Goal: Task Accomplishment & Management: Complete application form

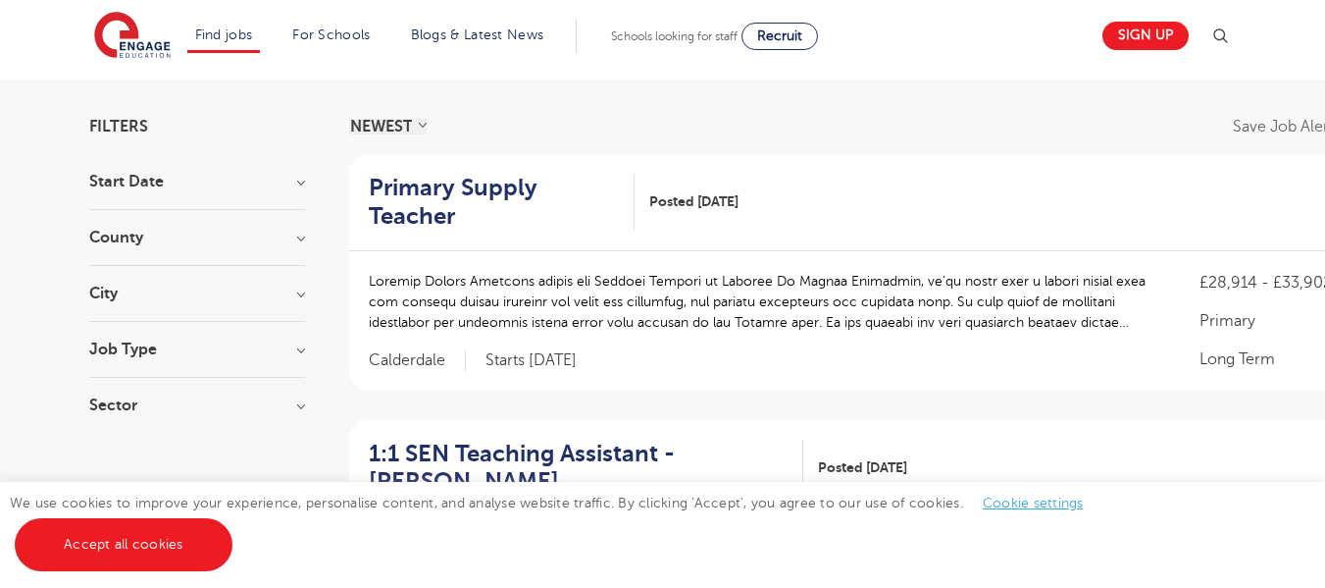
scroll to position [257, 0]
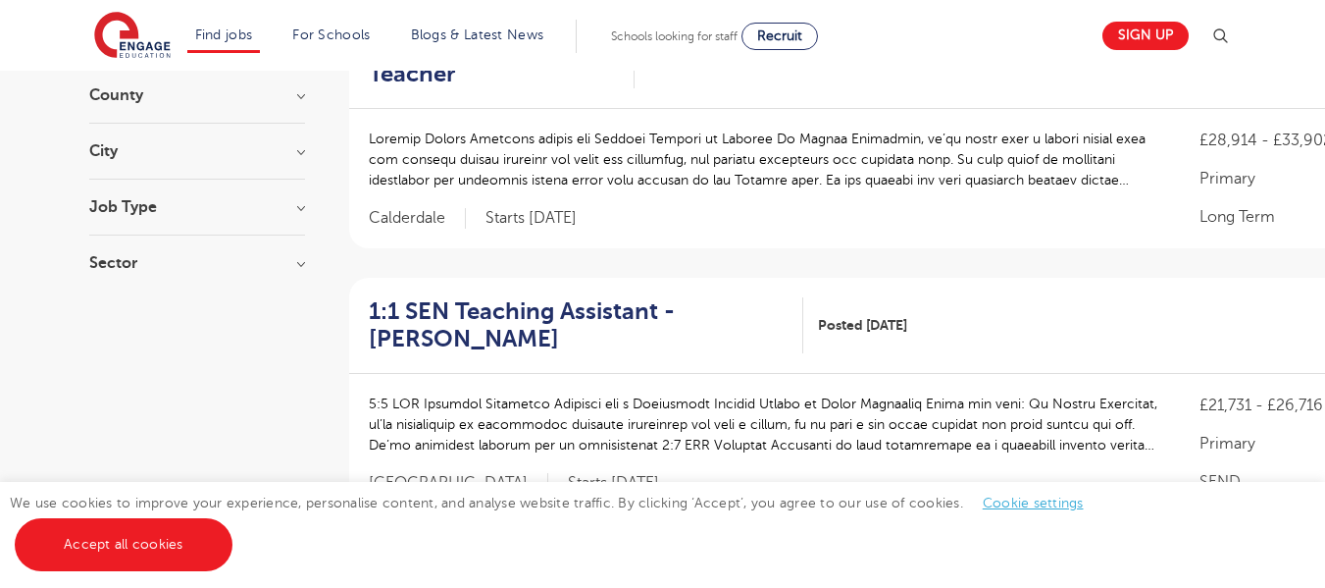
click at [106, 151] on h3 "City" at bounding box center [197, 151] width 216 height 16
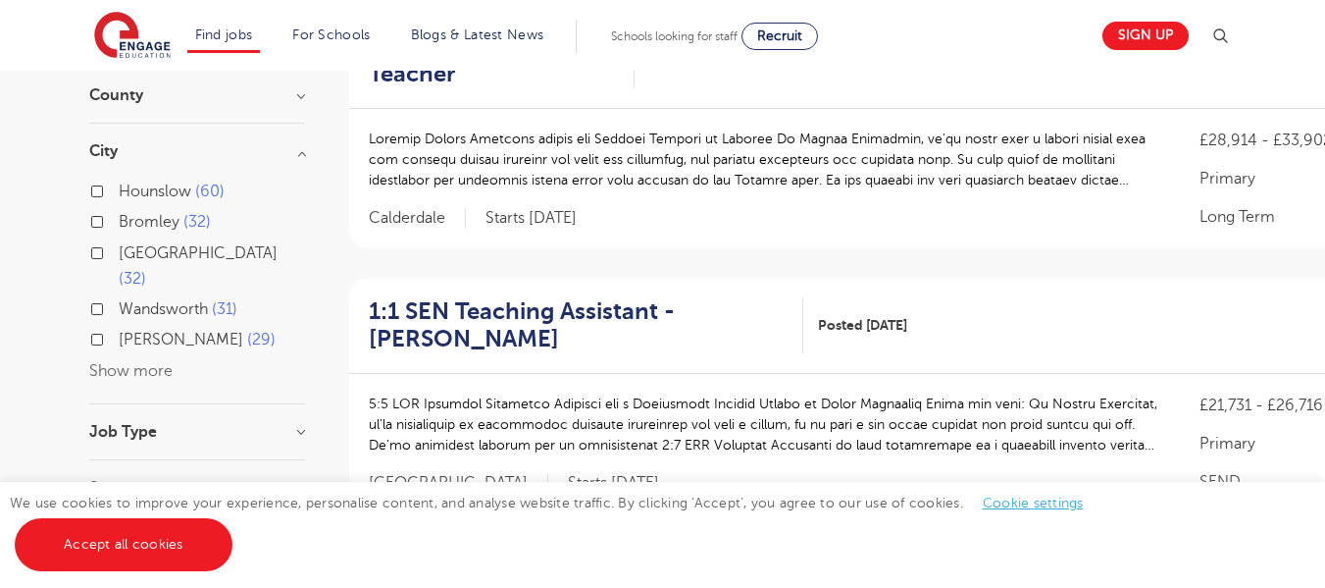
drag, startPoint x: 96, startPoint y: 191, endPoint x: 28, endPoint y: 204, distance: 68.9
click at [99, 362] on button "Show more" at bounding box center [130, 371] width 83 height 18
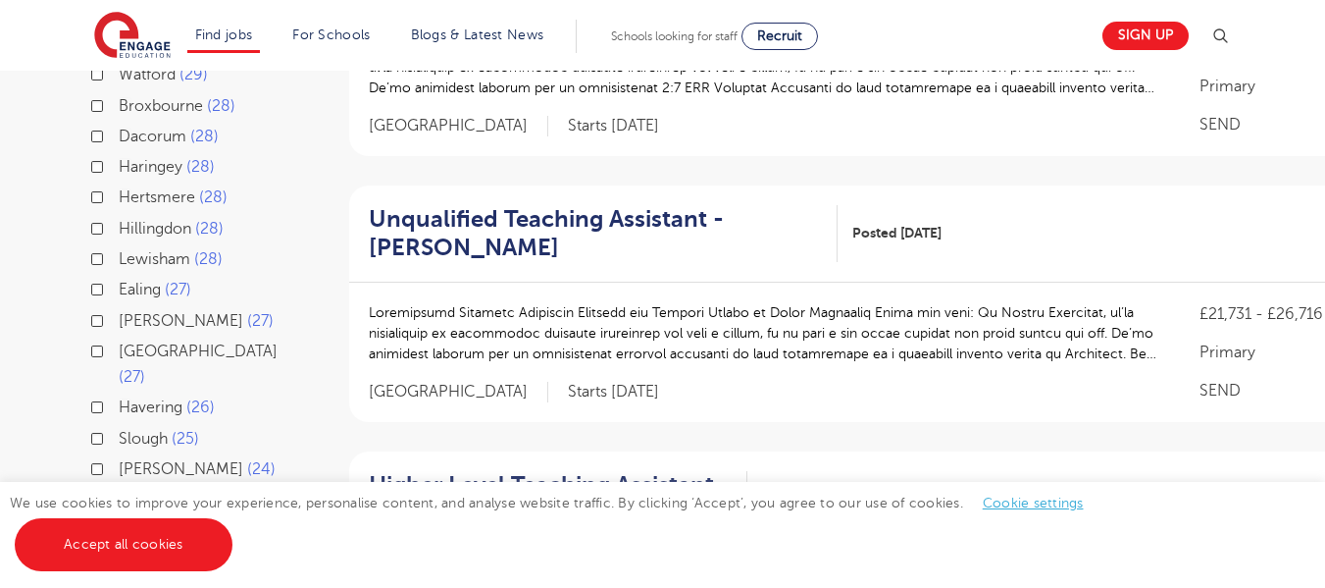
scroll to position [628, 0]
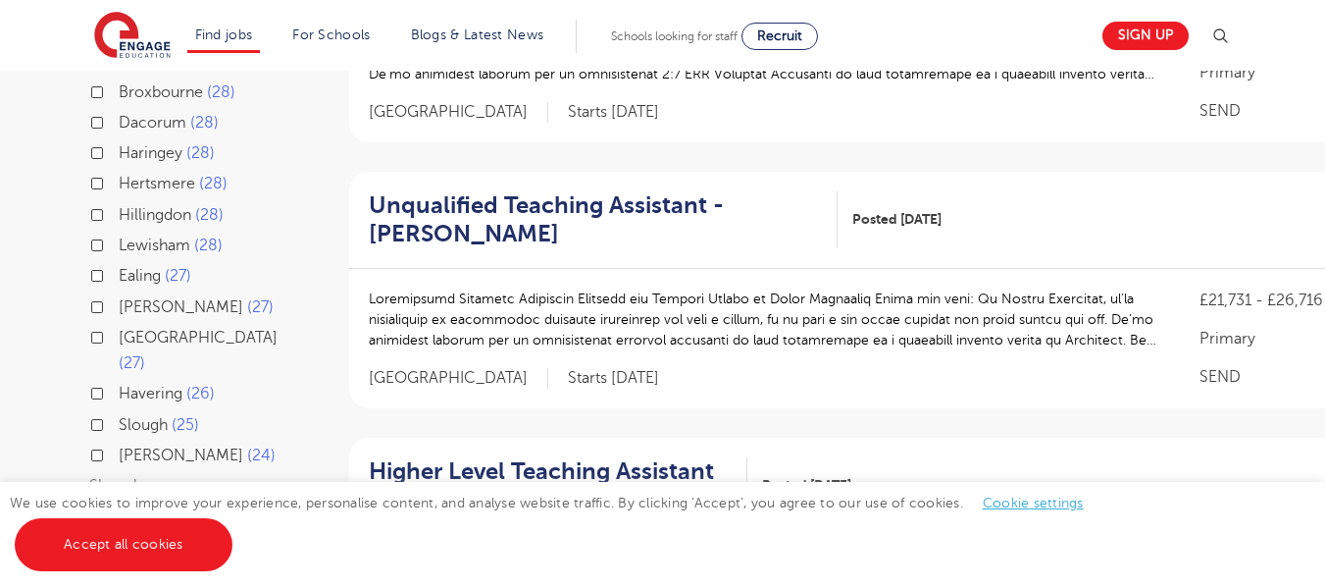
click at [119, 263] on label "Ealing 27" at bounding box center [155, 276] width 73 height 26
click at [119, 267] on input "Ealing 27" at bounding box center [125, 273] width 13 height 13
checkbox input "true"
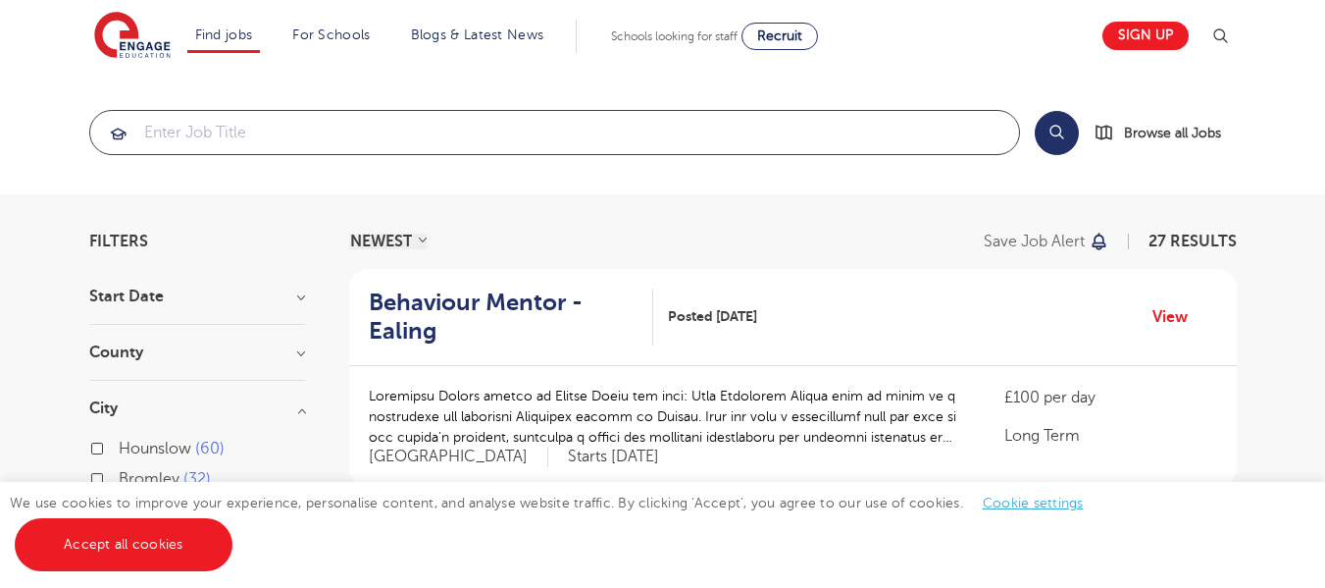
click at [389, 142] on input "search" at bounding box center [554, 132] width 929 height 43
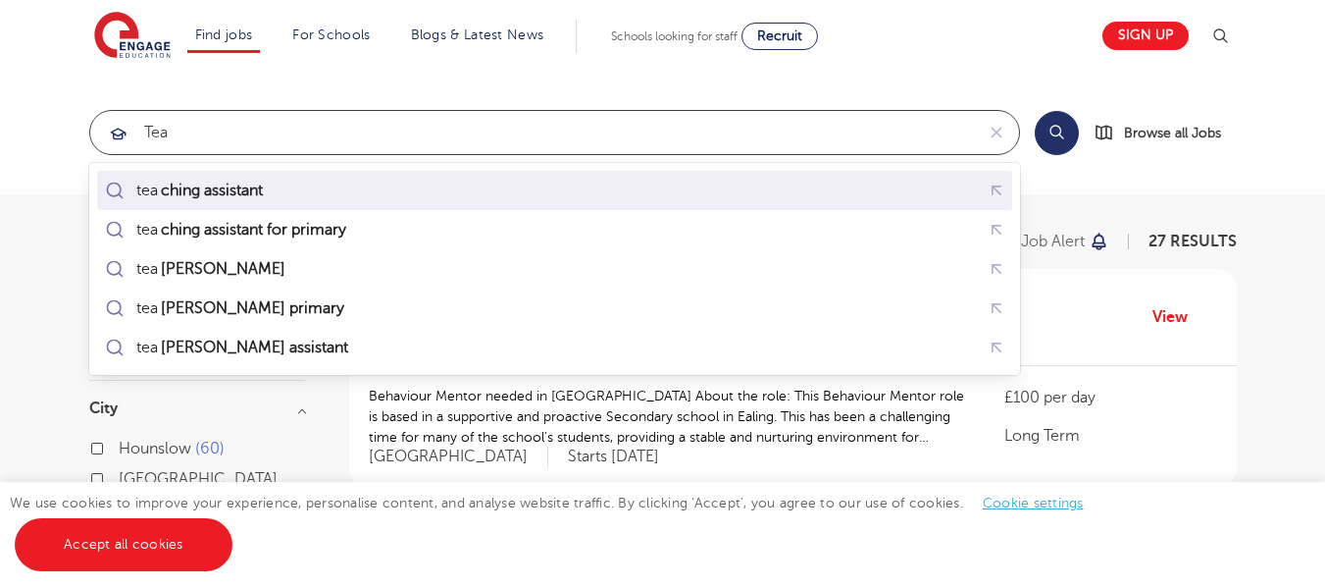
click at [231, 196] on mark "ching assistant" at bounding box center [212, 191] width 108 height 24
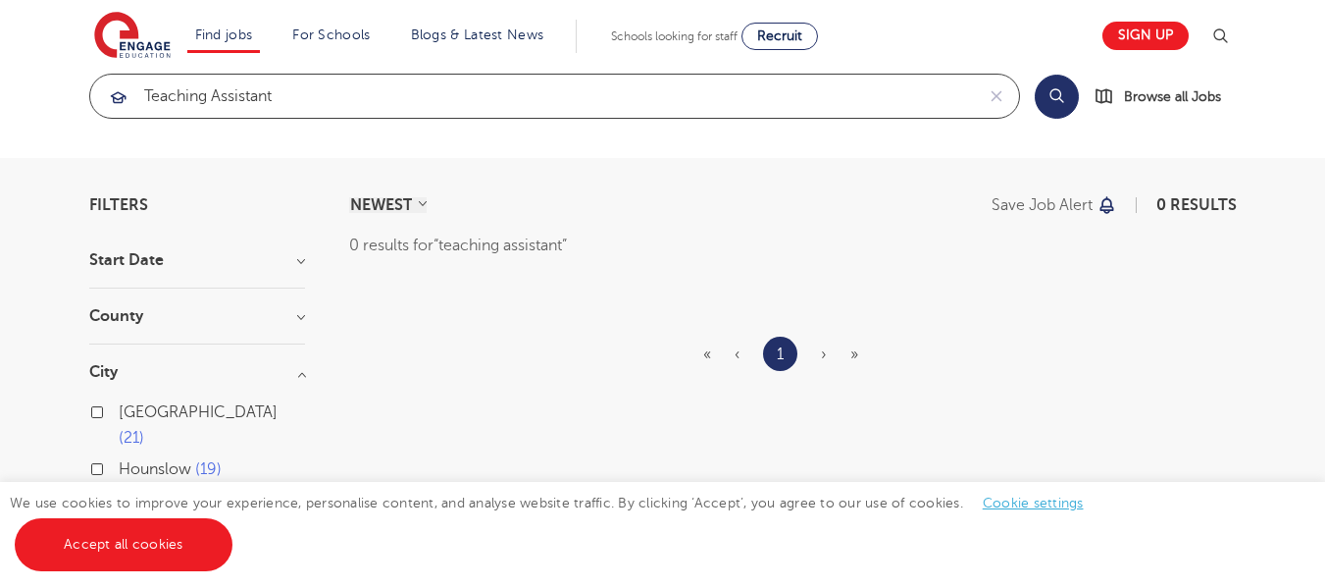
scroll to position [13, 0]
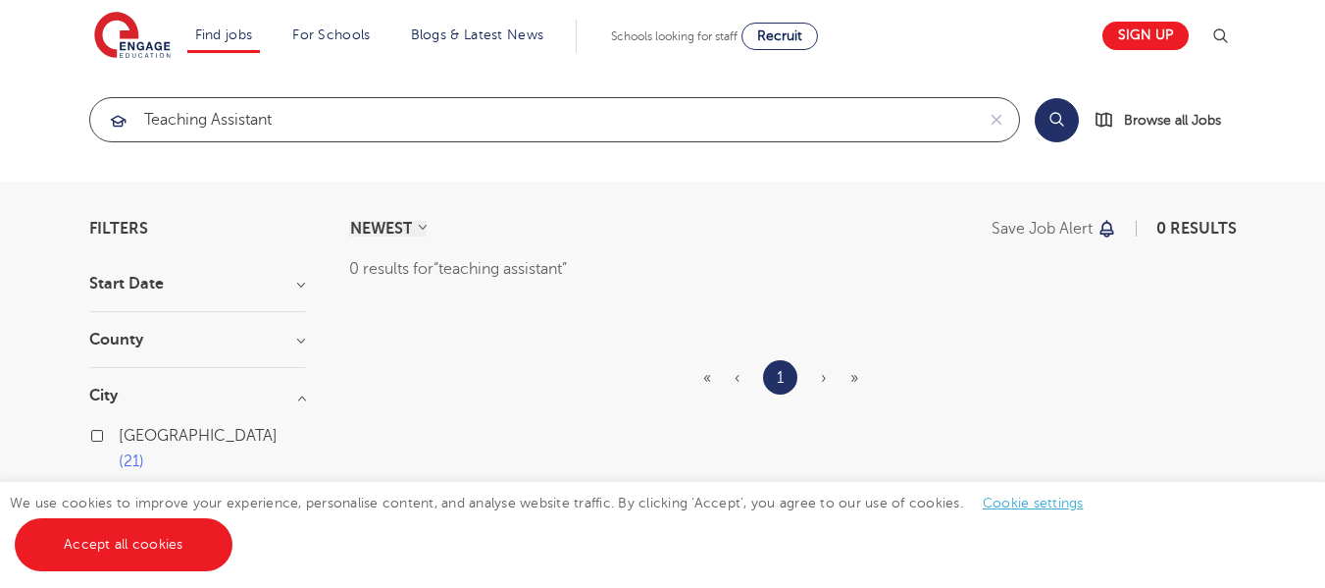
type input "teaching assistant"
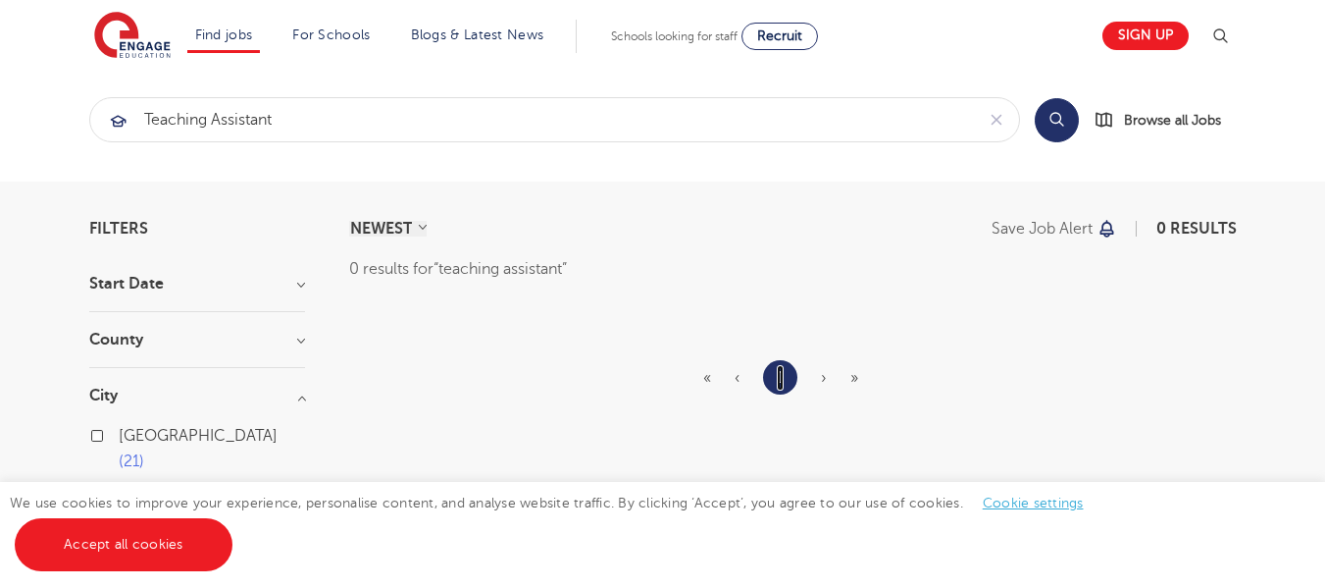
click at [783, 379] on link "1" at bounding box center [780, 378] width 7 height 26
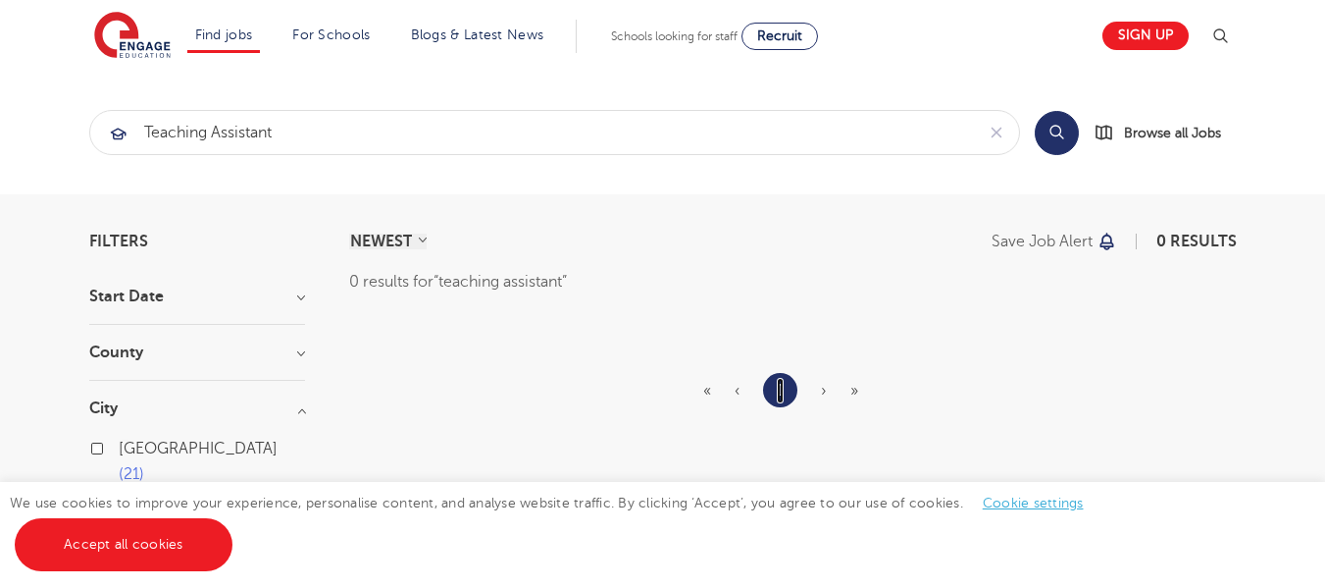
click at [783, 379] on link "1" at bounding box center [780, 391] width 7 height 26
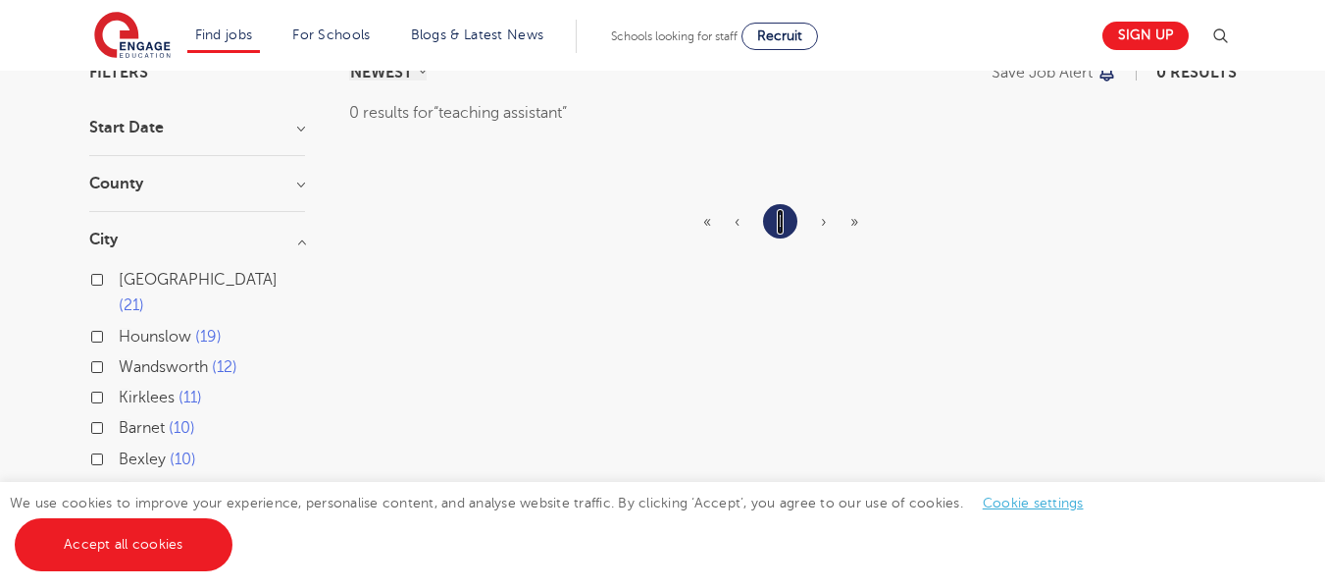
scroll to position [179, 0]
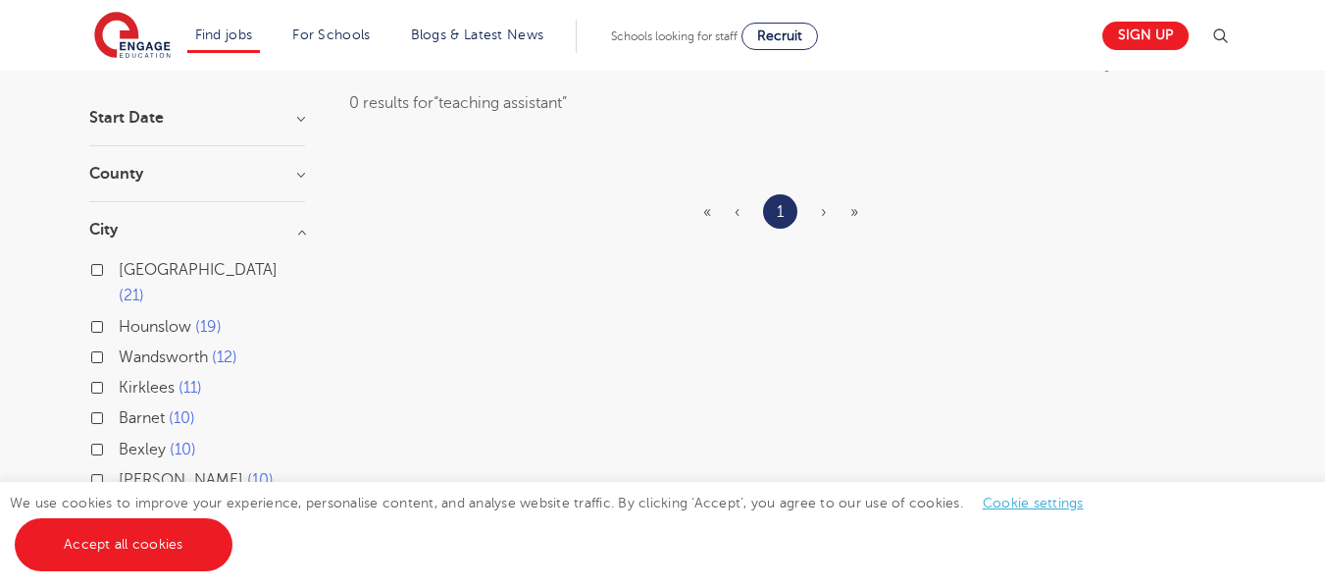
click at [119, 314] on label "Hounslow 19" at bounding box center [170, 327] width 103 height 26
click at [119, 318] on input "Hounslow 19" at bounding box center [125, 324] width 13 height 13
checkbox input "true"
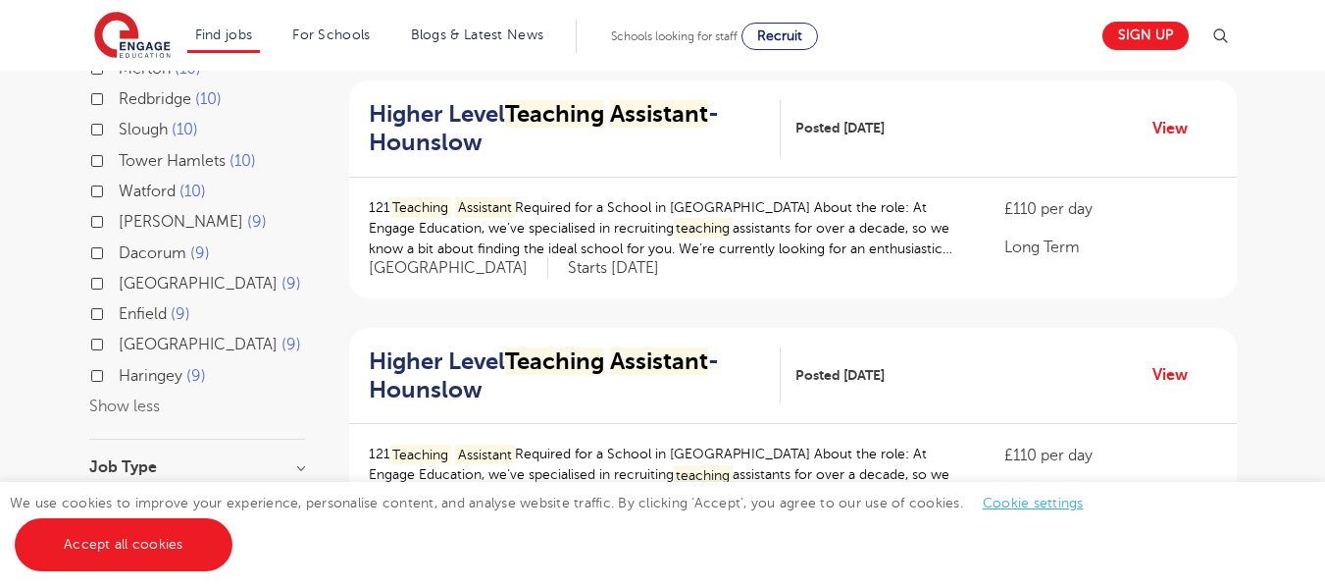
scroll to position [711, 0]
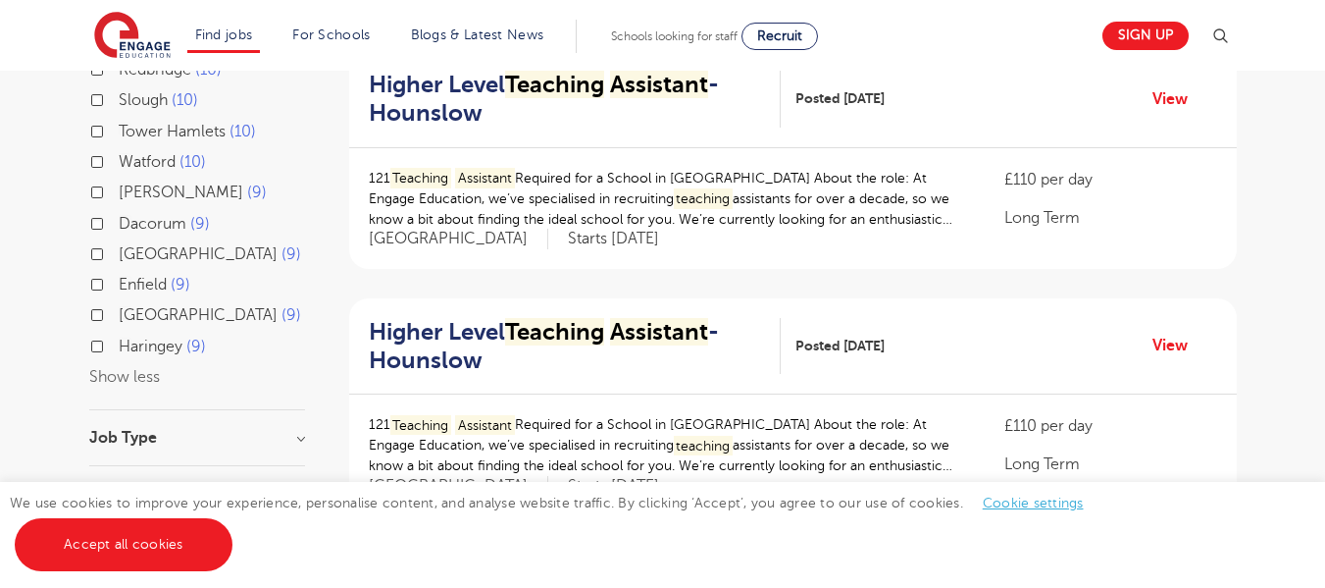
click at [149, 430] on div "Job Type" at bounding box center [197, 448] width 216 height 36
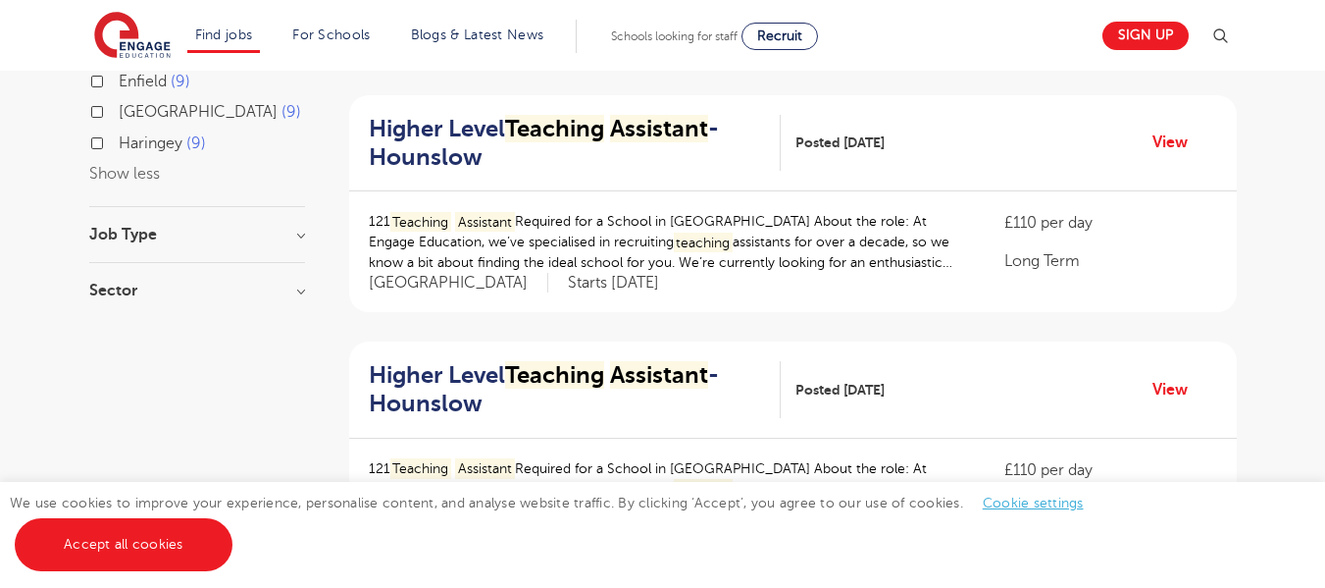
scroll to position [930, 0]
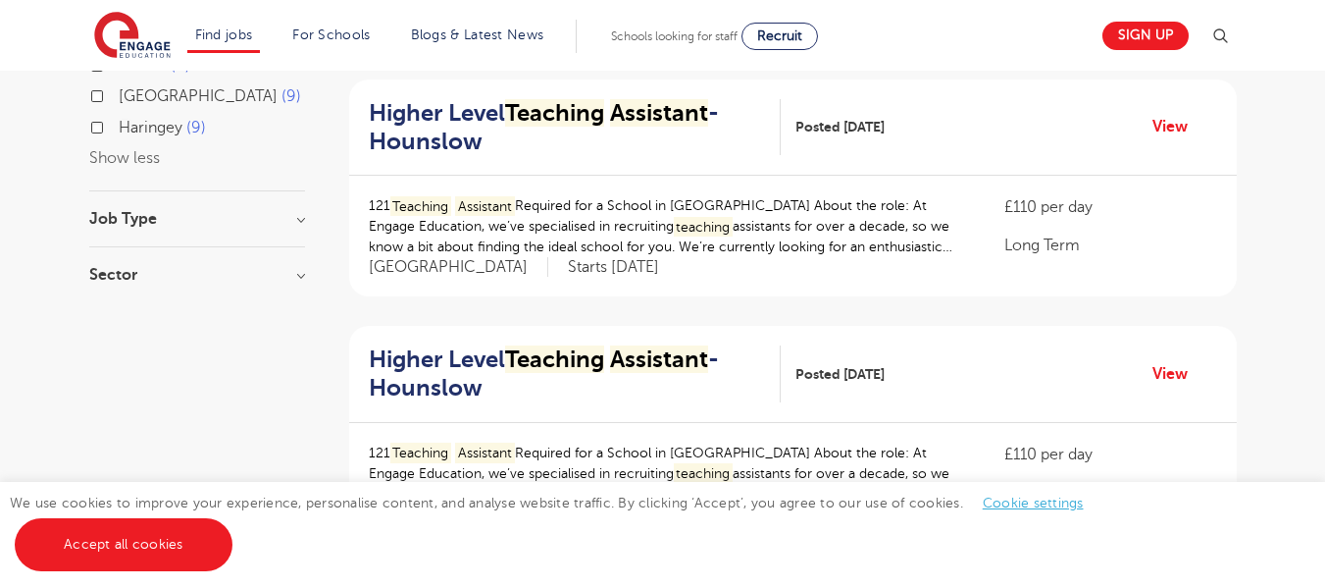
click at [124, 267] on h3 "Sector" at bounding box center [197, 275] width 216 height 16
click at [119, 302] on label "Long Term 19" at bounding box center [172, 315] width 106 height 26
click at [119, 306] on input "Long Term 19" at bounding box center [125, 312] width 13 height 13
checkbox input "true"
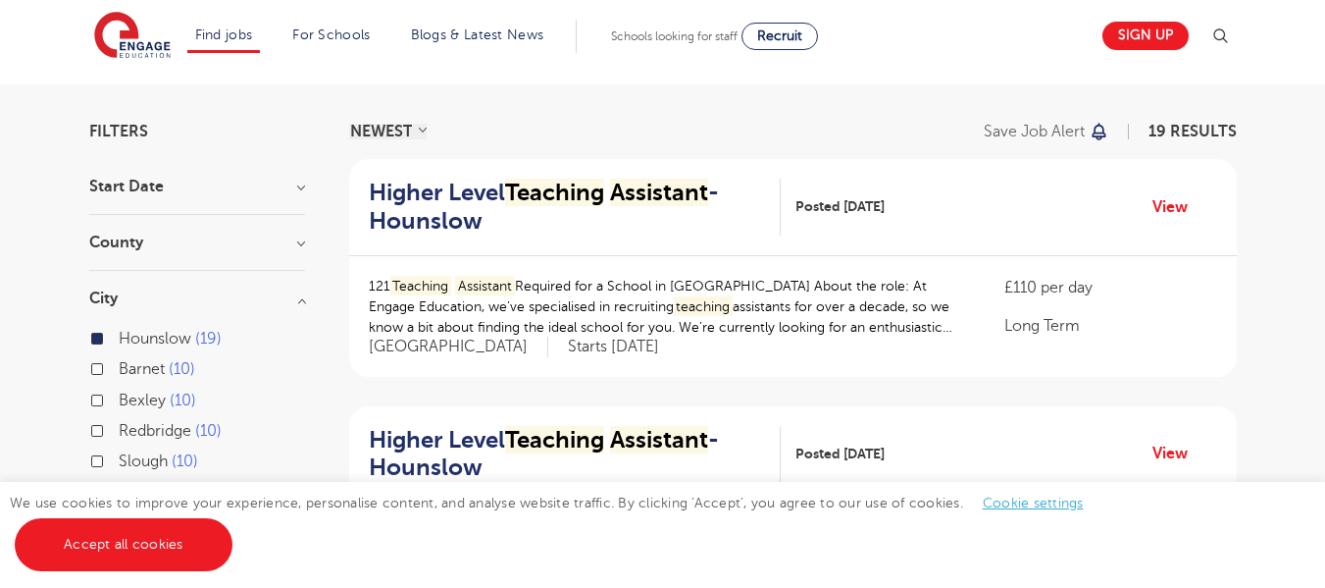
scroll to position [142, 0]
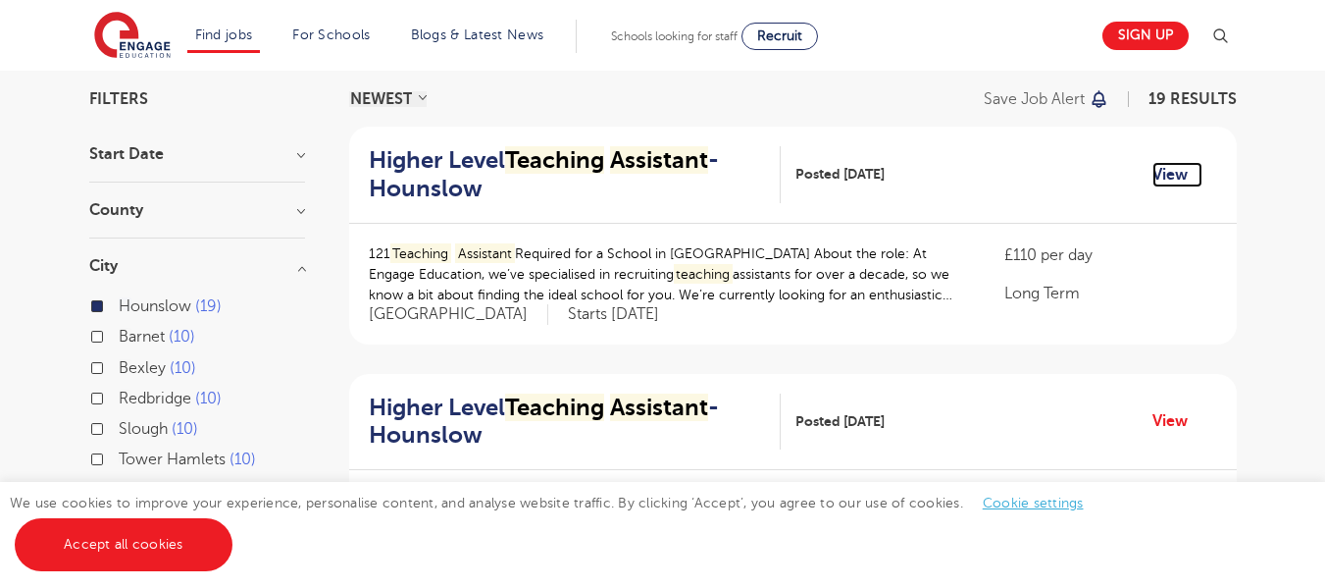
click at [1169, 172] on link "View" at bounding box center [1178, 175] width 50 height 26
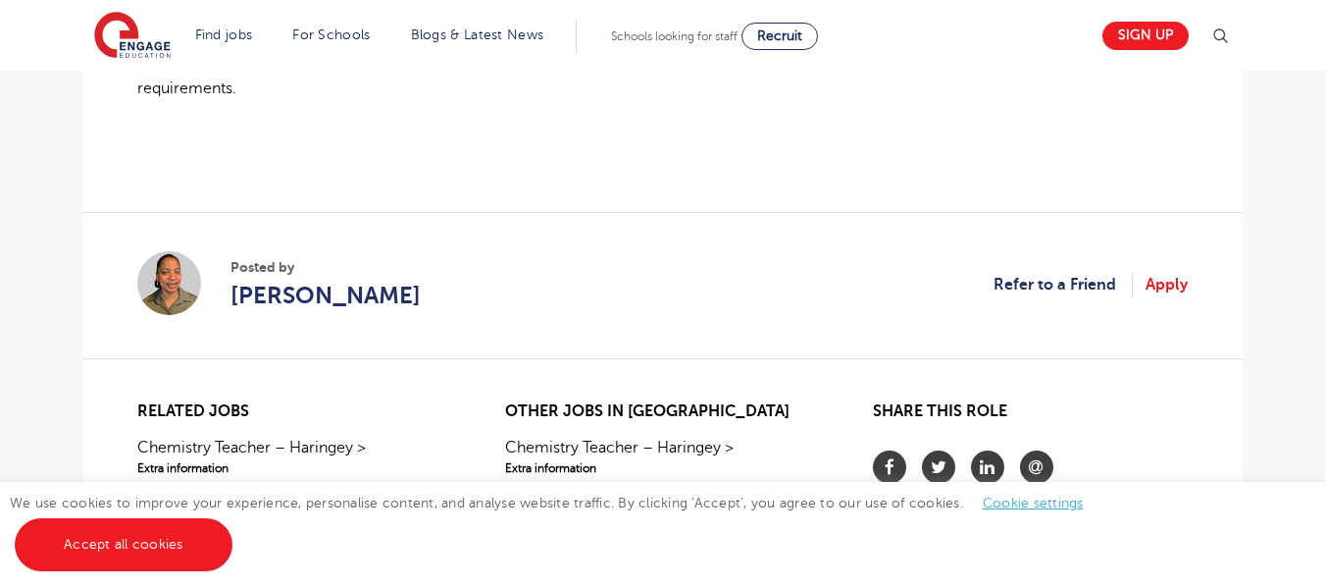
scroll to position [1584, 0]
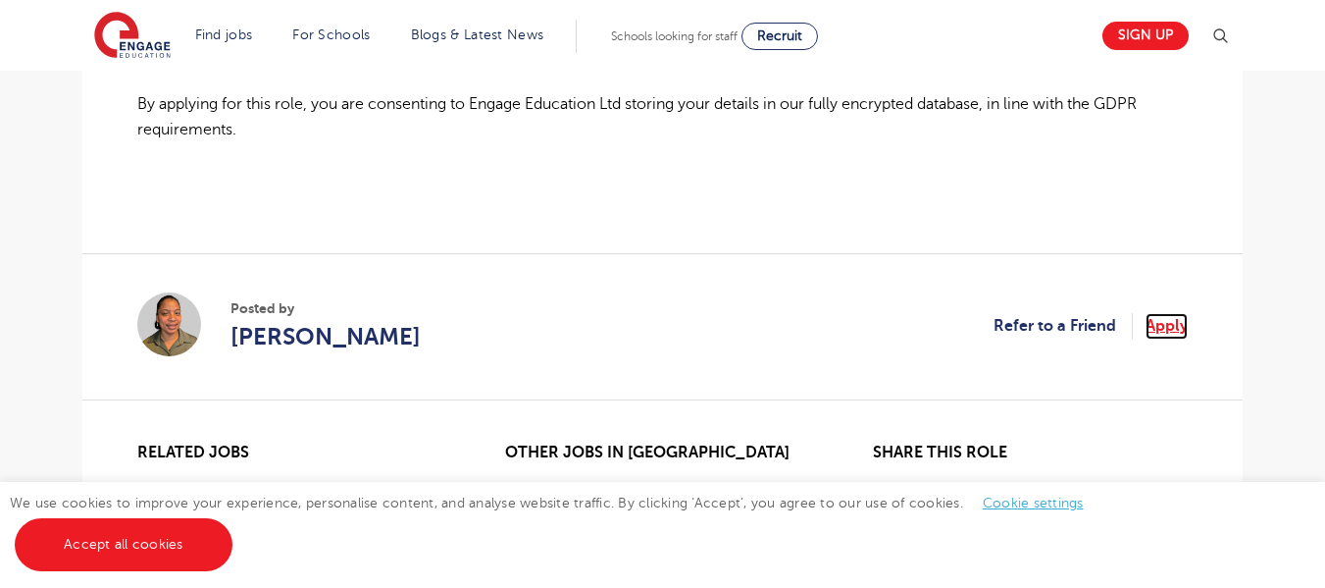
click at [1159, 326] on link "Apply" at bounding box center [1167, 326] width 42 height 26
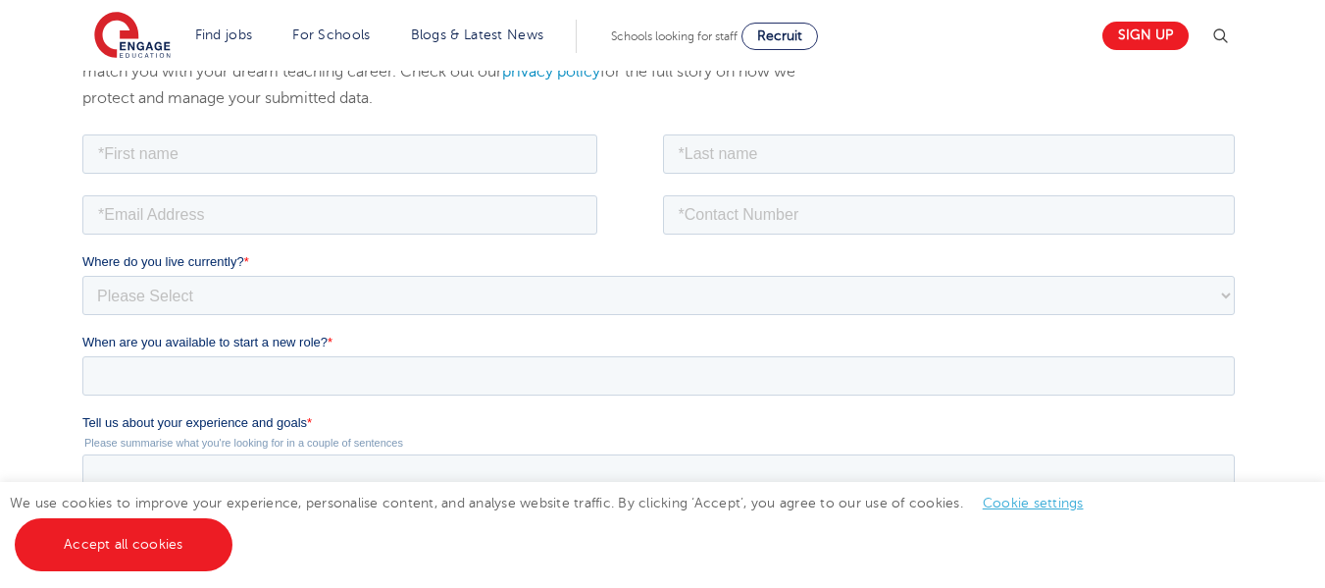
scroll to position [316, 0]
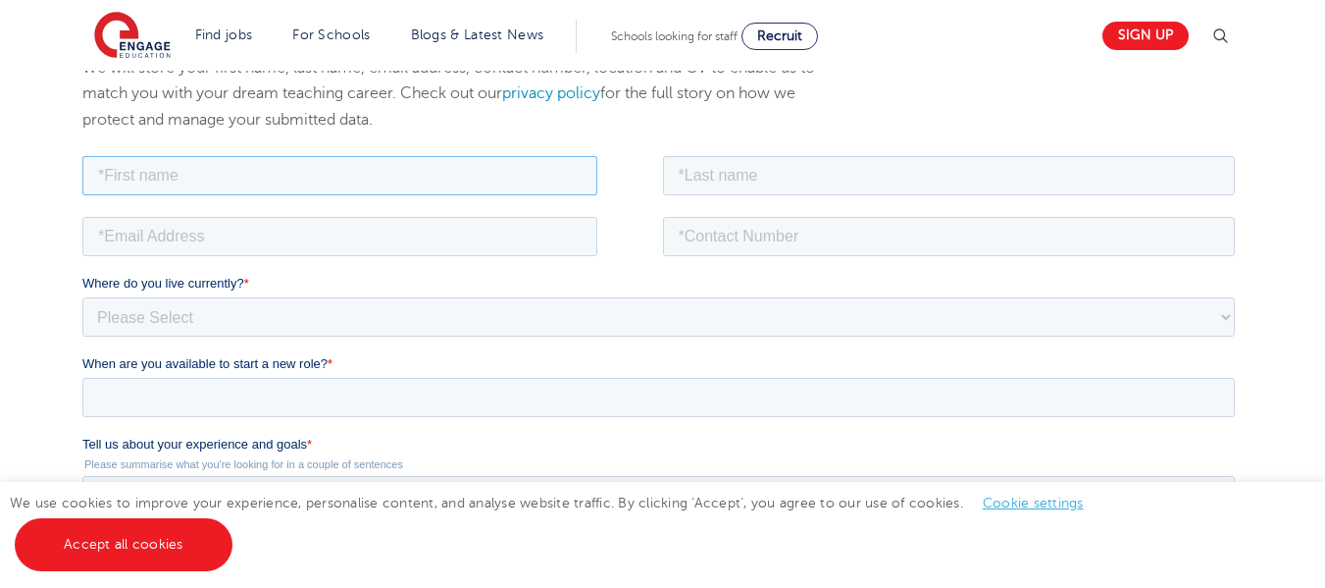
click at [252, 168] on input "text" at bounding box center [339, 174] width 515 height 39
type input "Jhanvi"
type input "Sharma"
type input "jhanvidograa@gmail.com"
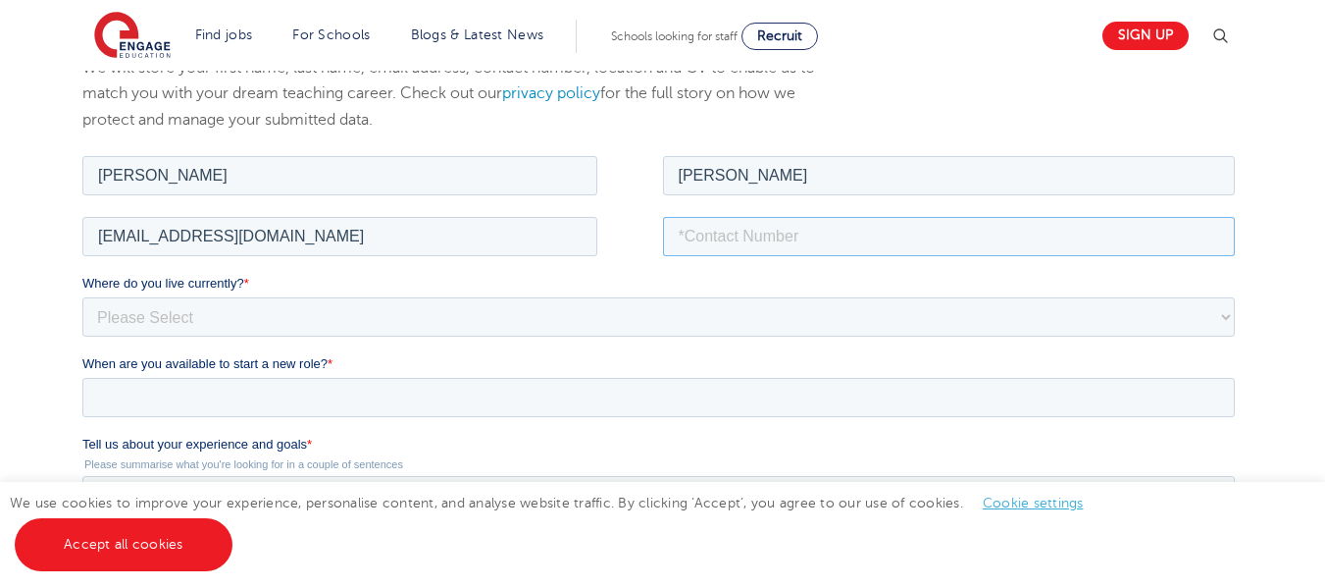
type input "07990256212"
click at [230, 311] on select "Please Select UK Canada Ireland Australia New Zealand Europe USA South Africa J…" at bounding box center [658, 315] width 1153 height 39
select select "UK"
click at [82, 296] on select "Please Select UK Canada Ireland Australia New Zealand Europe USA South Africa J…" at bounding box center [658, 315] width 1153 height 39
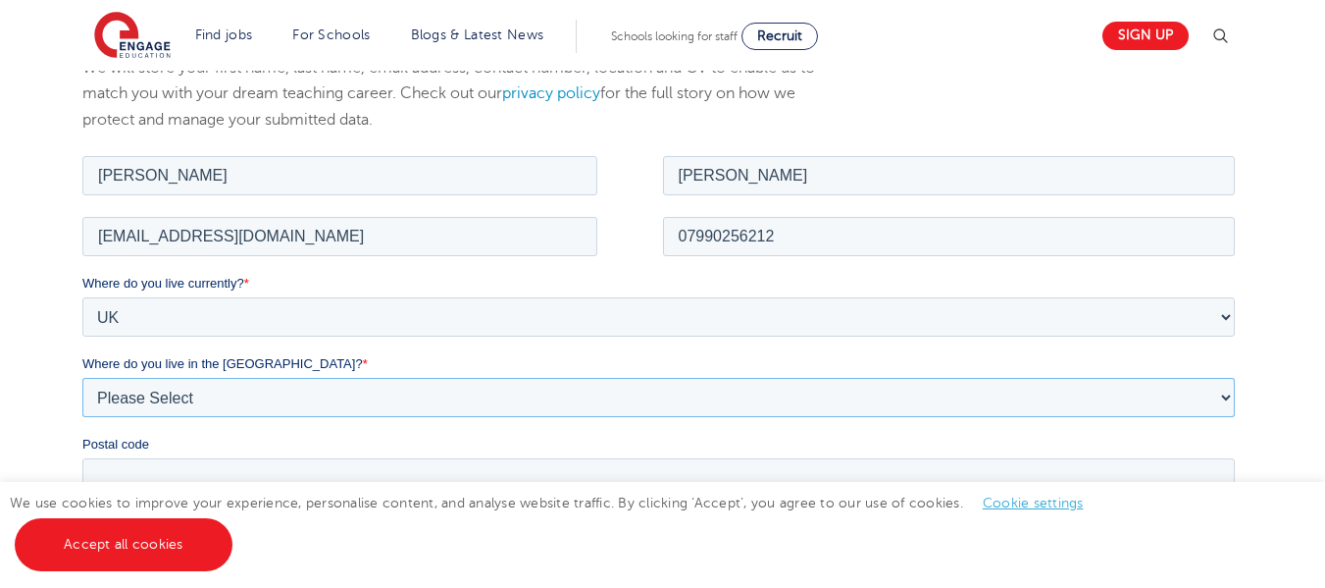
click at [158, 389] on select "Please Select Overseas Barnsley Bedfordshire Berkshire Bournemouth Bracknell Fo…" at bounding box center [658, 396] width 1153 height 39
select select "[GEOGRAPHIC_DATA]"
click at [82, 377] on select "Please Select Overseas Barnsley Bedfordshire Berkshire Bournemouth Bracknell Fo…" at bounding box center [658, 396] width 1153 height 39
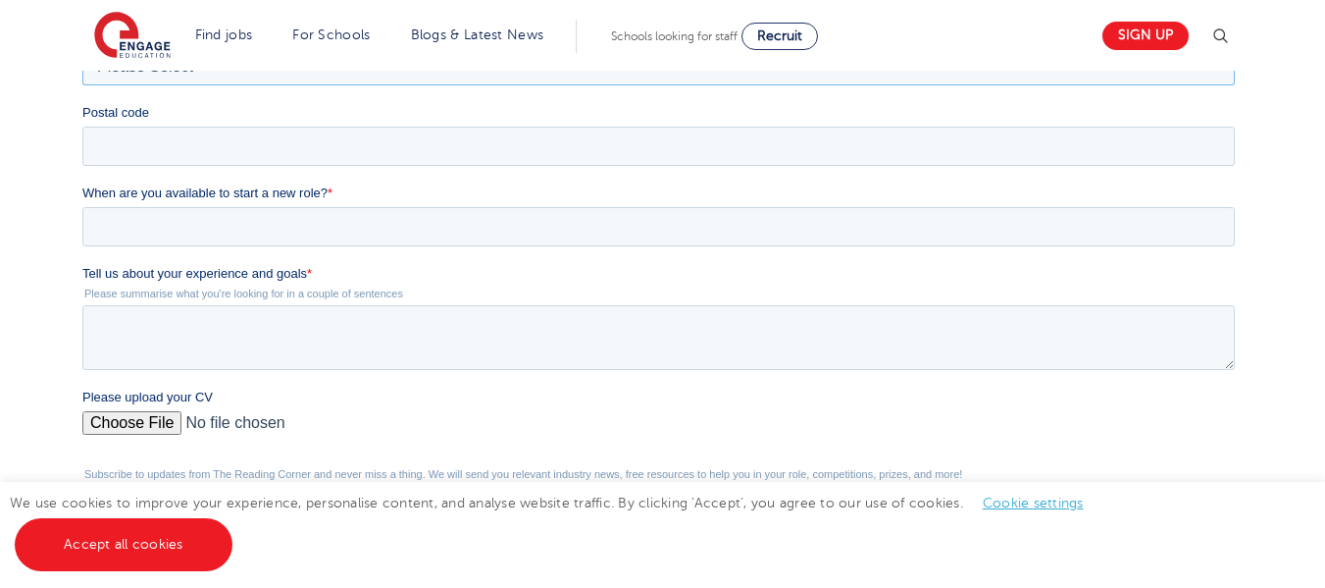
scroll to position [554, 0]
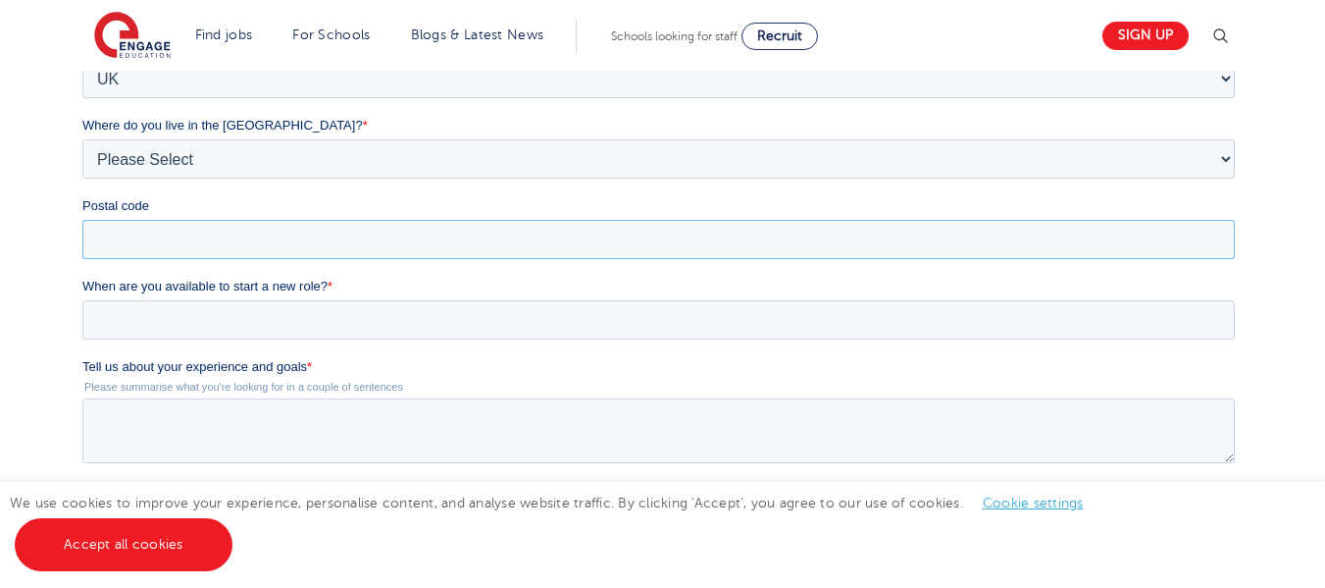
click at [129, 242] on input "Postal code" at bounding box center [658, 239] width 1153 height 39
type input "W5 3TJ"
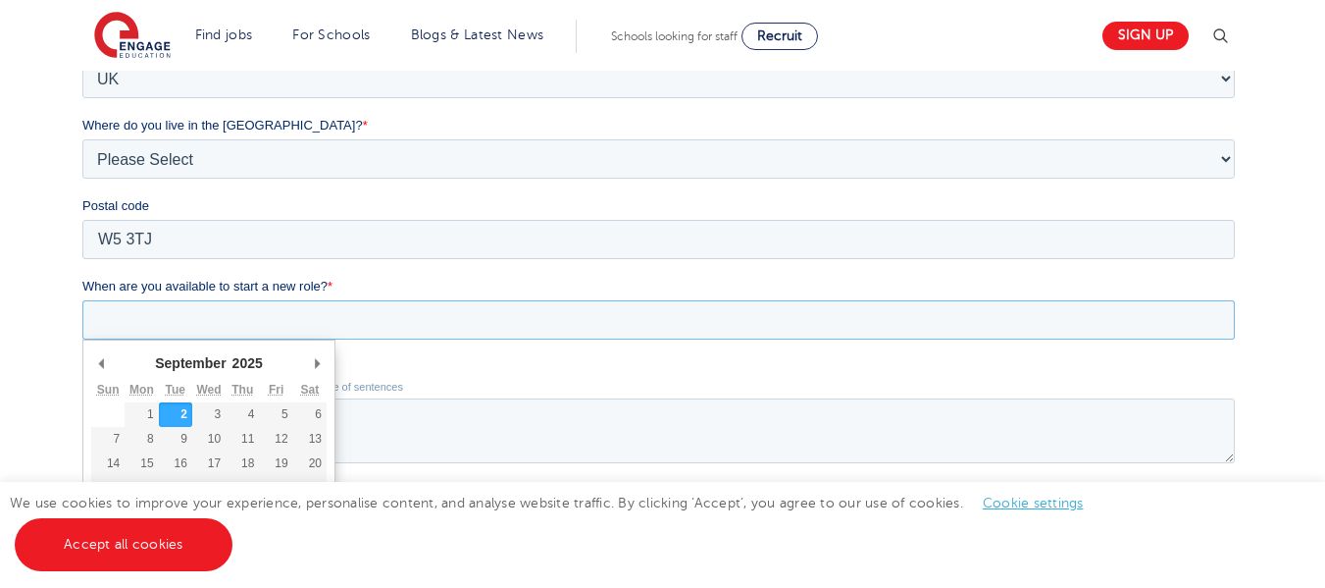
click at [231, 319] on input "When are you available to start a new role? *" at bounding box center [658, 319] width 1153 height 39
type div "2025-11-09"
type input "2025/11/09"
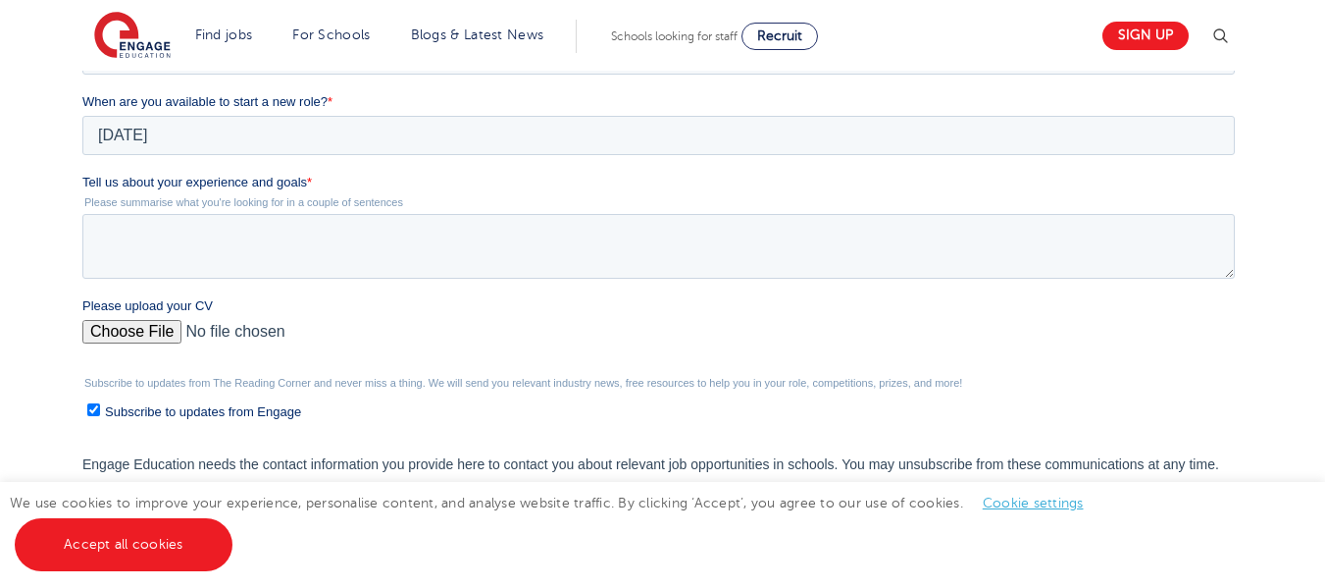
scroll to position [772, 0]
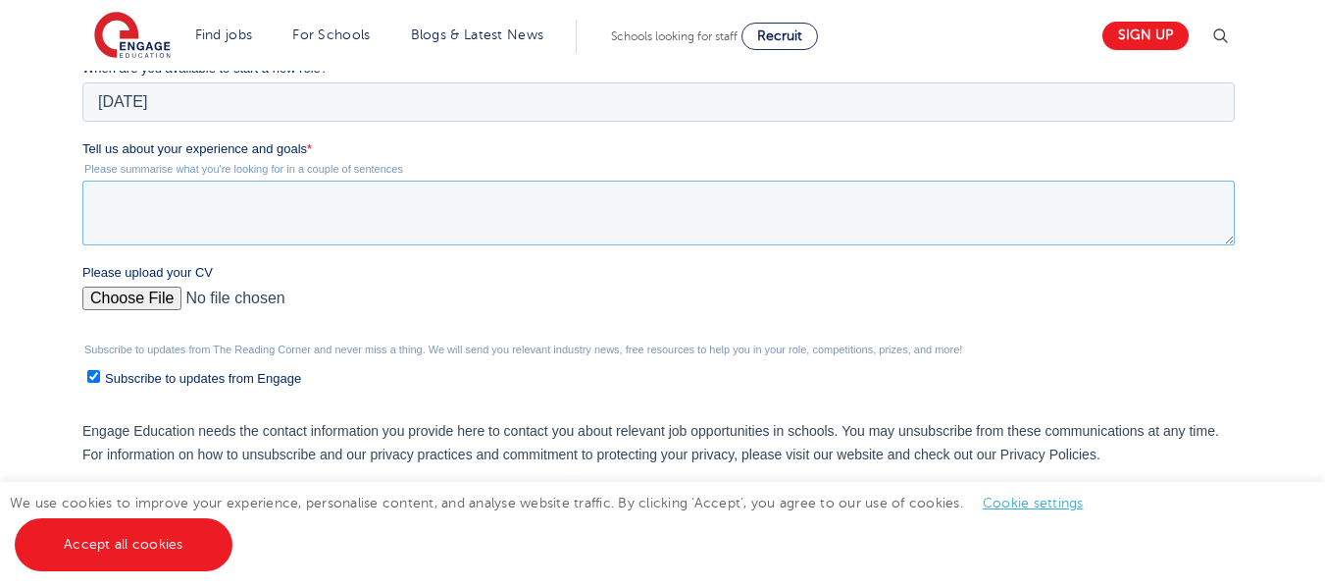
click at [119, 231] on textarea "Tell us about your experience and goals *" at bounding box center [658, 212] width 1153 height 65
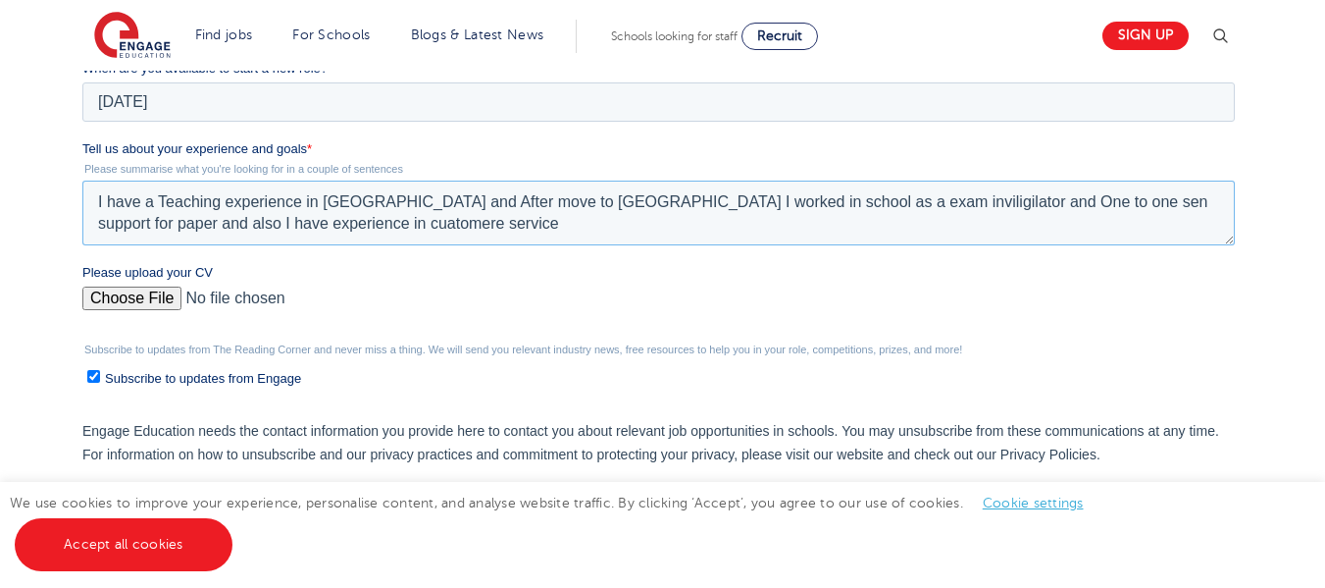
click at [119, 231] on textarea "I have a Teaching experience in India and After move to uk I worked in school a…" at bounding box center [658, 212] width 1153 height 65
click at [269, 221] on textarea "I have a Teaching experience in India and After move to uk I worked in school a…" at bounding box center [658, 212] width 1153 height 65
click at [505, 201] on textarea "I have a Teaching experience in India and After move to uk I worked in school a…" at bounding box center [658, 212] width 1153 height 65
click at [932, 196] on textarea "I have a Teaching experience in India and After move to uk I worked in school a…" at bounding box center [658, 212] width 1153 height 65
click at [776, 206] on textarea "I have a Teaching experience in India and After move to uk I worked in school a…" at bounding box center [658, 212] width 1153 height 65
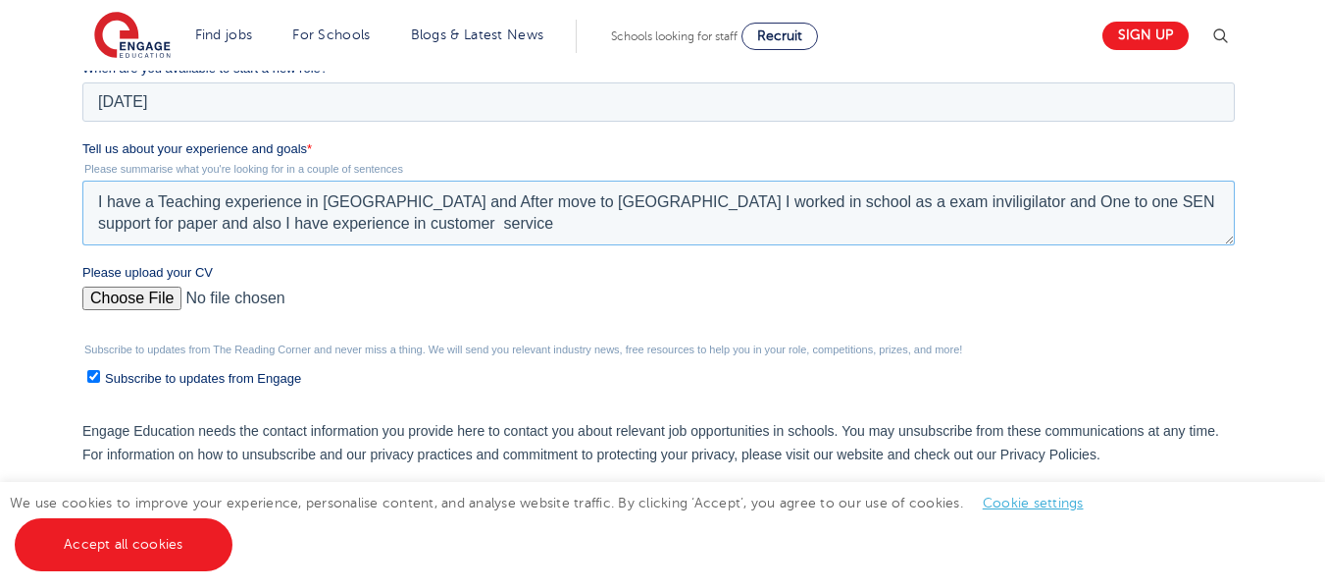
click at [721, 200] on textarea "I have a Teaching experience in India and After move to uk I worked in school a…" at bounding box center [658, 212] width 1153 height 65
click at [790, 204] on textarea "I have a Teaching experience in India and After move to Uk I worked in school a…" at bounding box center [658, 212] width 1153 height 65
type textarea "I have a Teaching experience in India and After move to Uk I worked in school a…"
click at [161, 295] on input "Please upload your CV" at bounding box center [658, 305] width 1153 height 39
type input "C:\fakepath\CV_JhanviSharma.pdf"
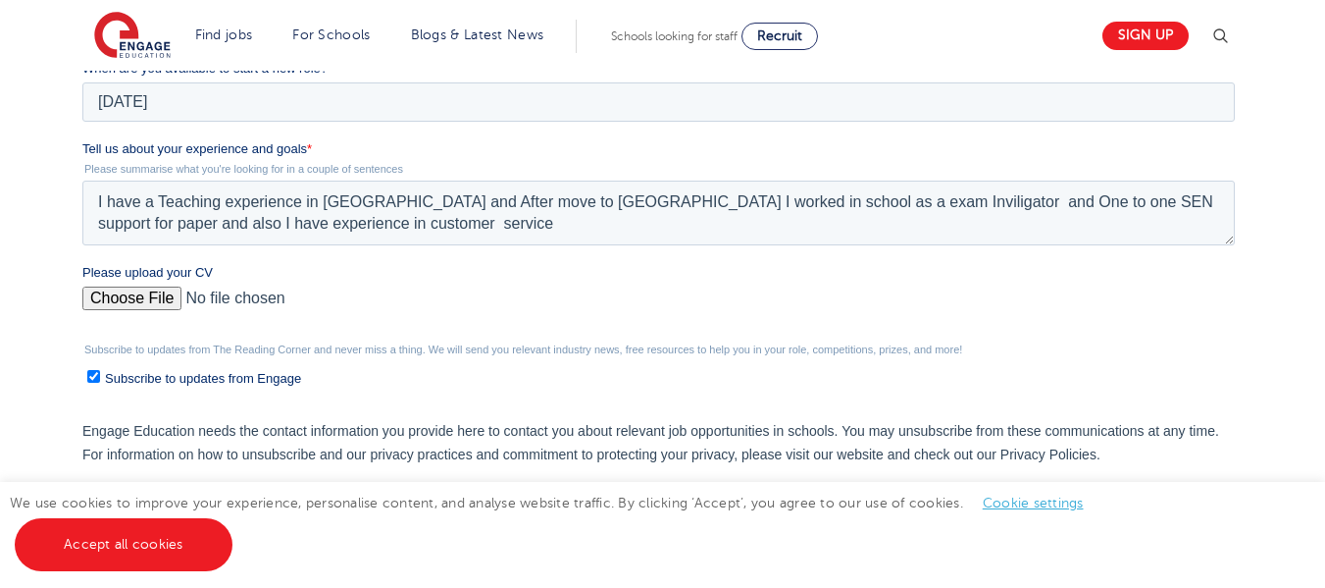
scroll to position [1091, 0]
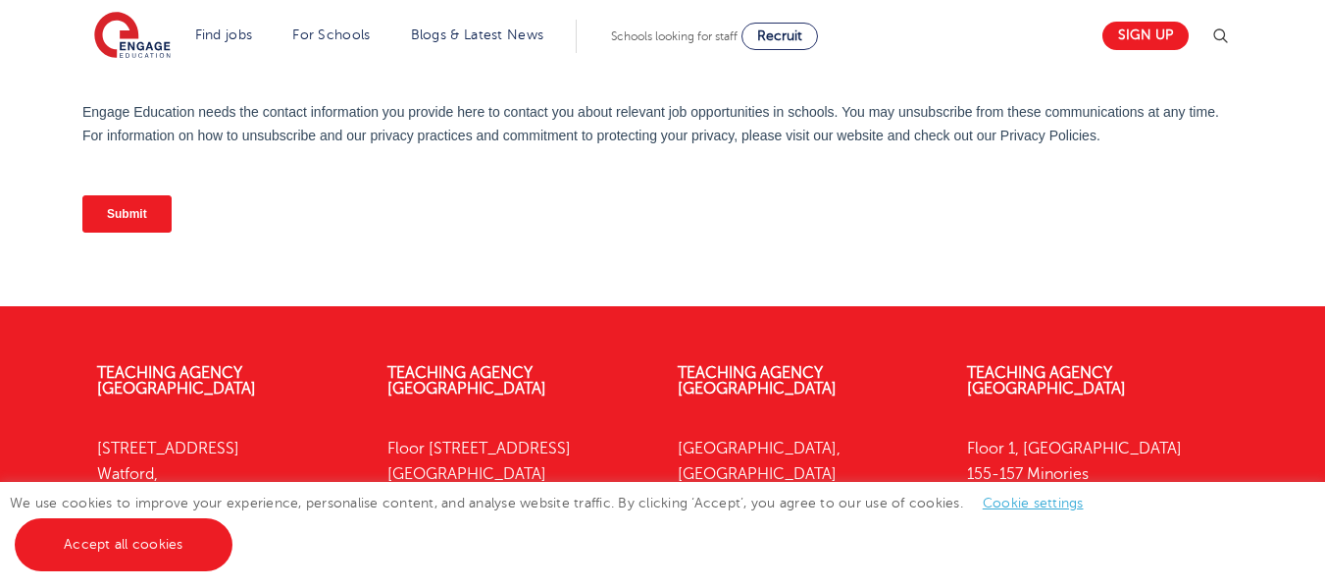
click at [151, 209] on input "Submit" at bounding box center [126, 213] width 89 height 37
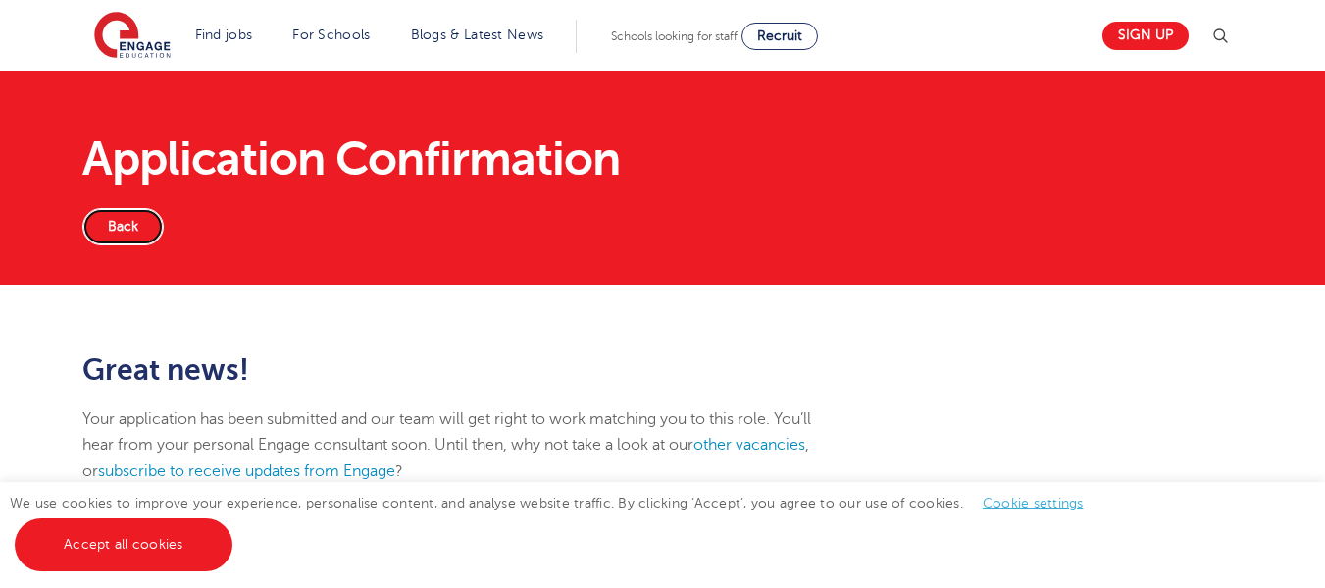
click at [117, 231] on link "Back" at bounding box center [122, 226] width 81 height 37
